Goal: Register for event/course

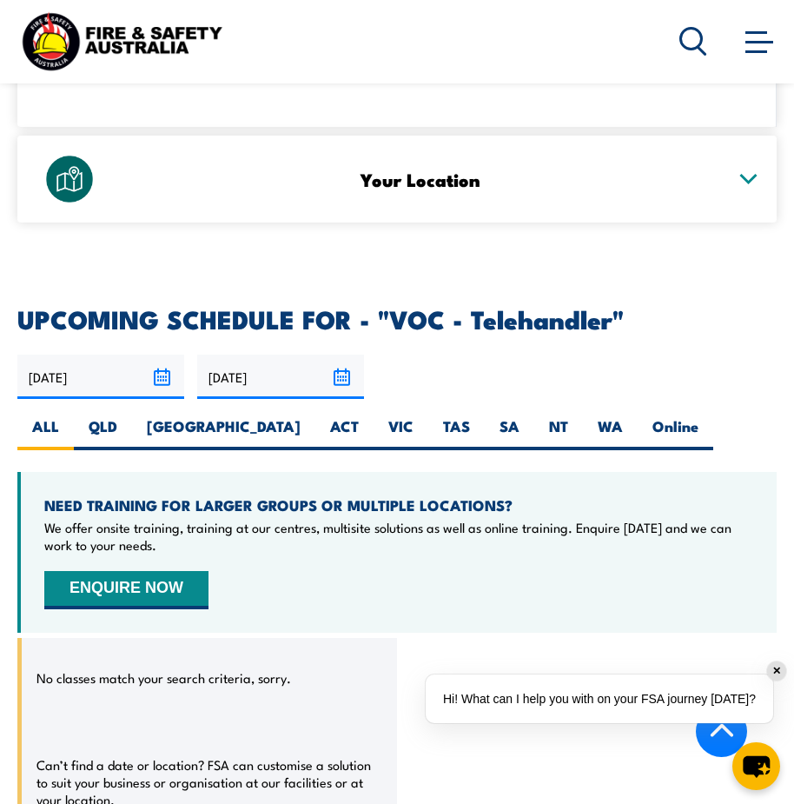
scroll to position [2865, 0]
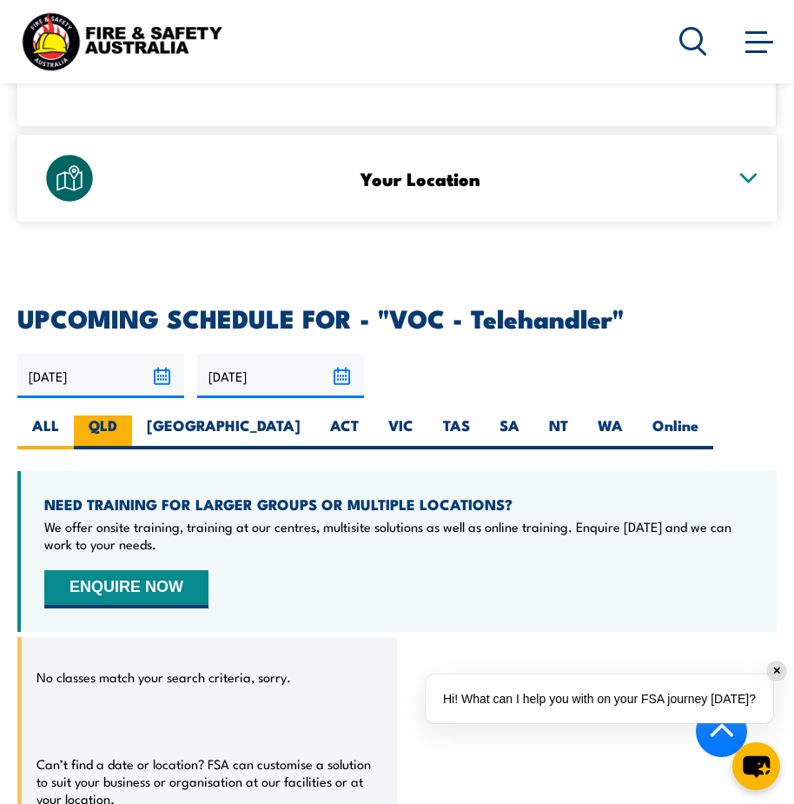
click at [108, 415] on label "QLD" at bounding box center [103, 432] width 58 height 34
click at [117, 415] on input "QLD" at bounding box center [122, 420] width 11 height 11
radio input "true"
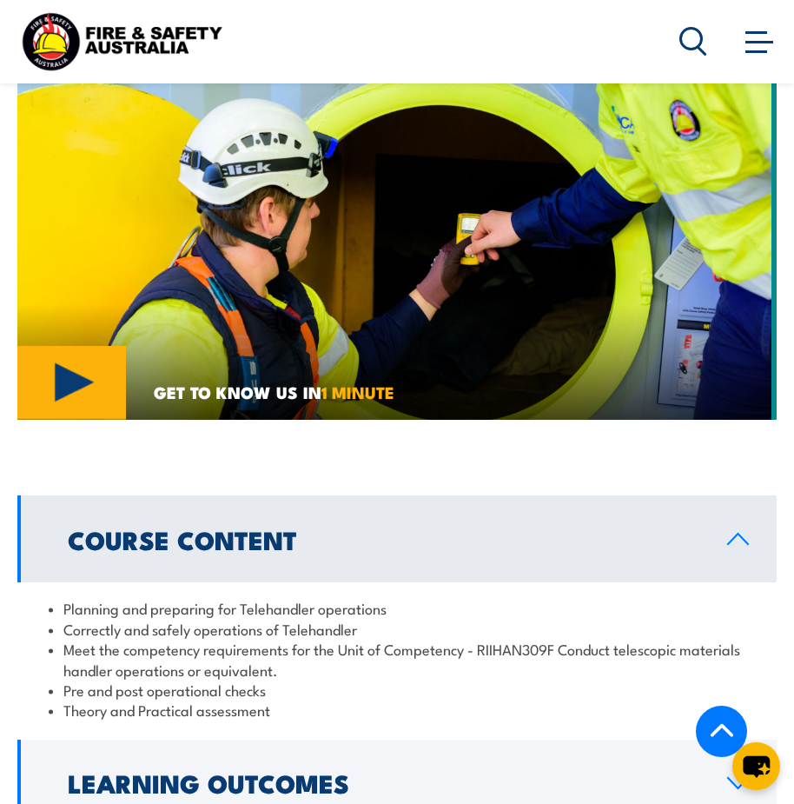
scroll to position [1394, 0]
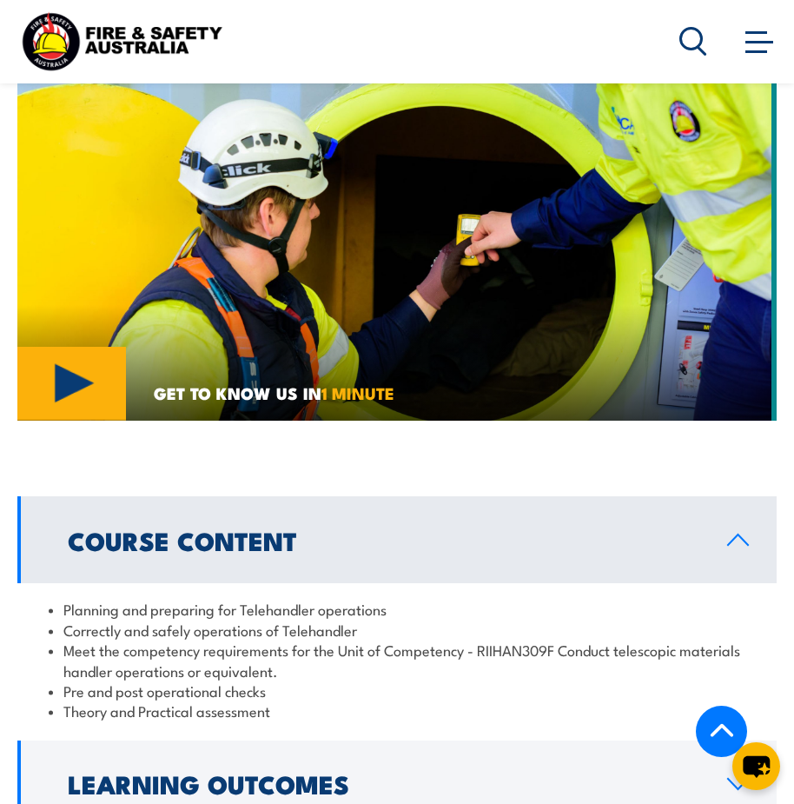
click at [762, 38] on span at bounding box center [760, 40] width 28 height 19
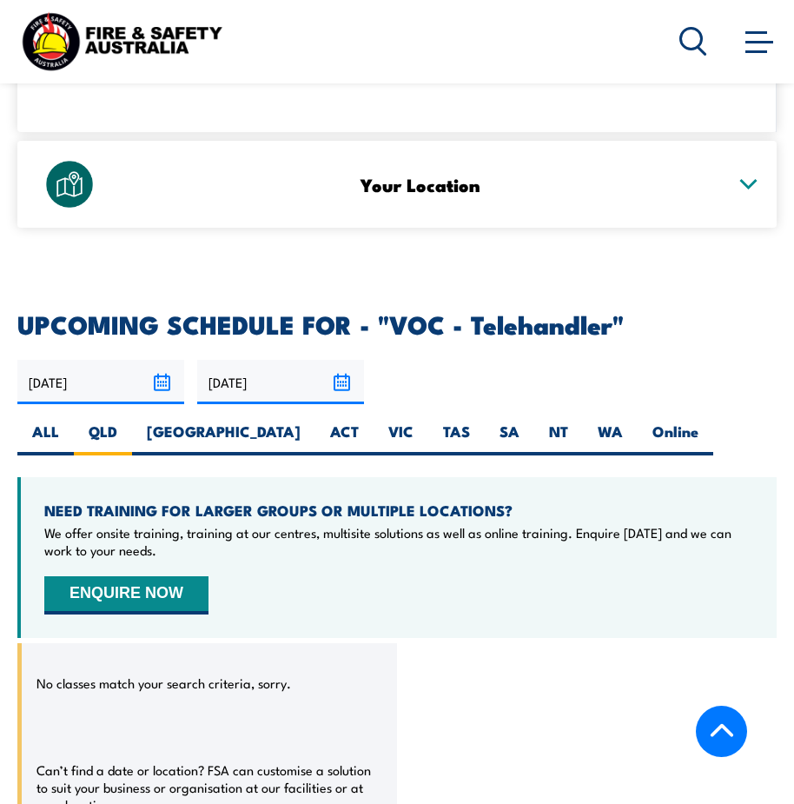
scroll to position [2865, 0]
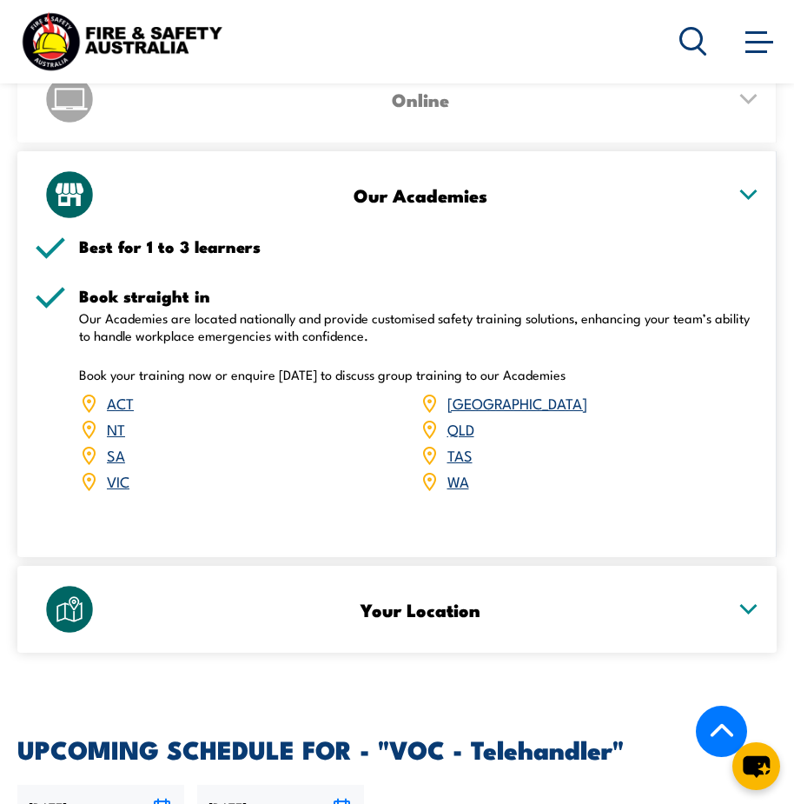
scroll to position [2433, 0]
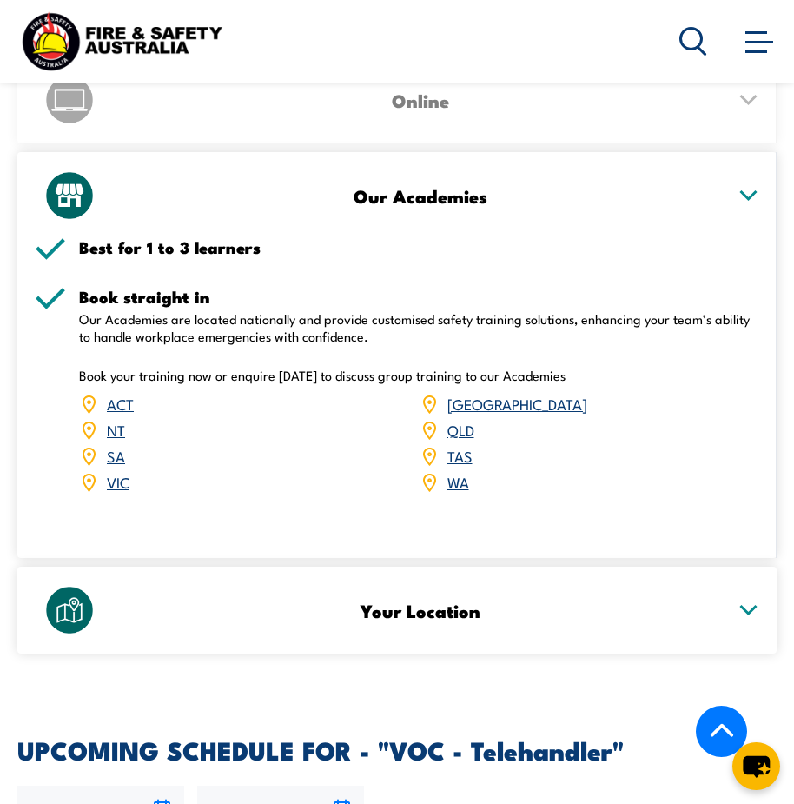
click at [467, 419] on link "QLD" at bounding box center [460, 429] width 27 height 21
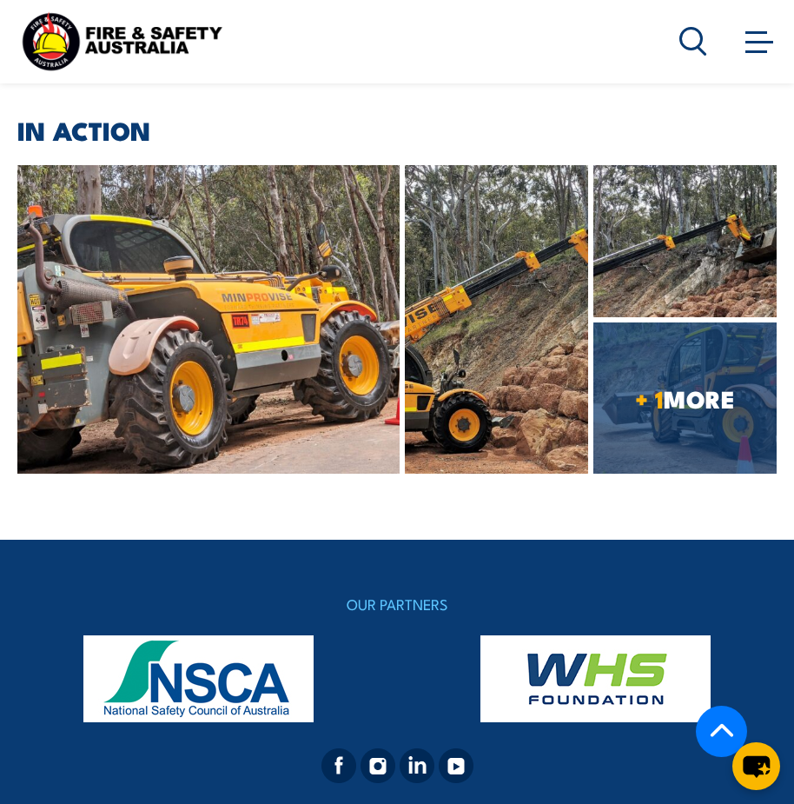
scroll to position [4524, 0]
